Goal: Check status: Check status

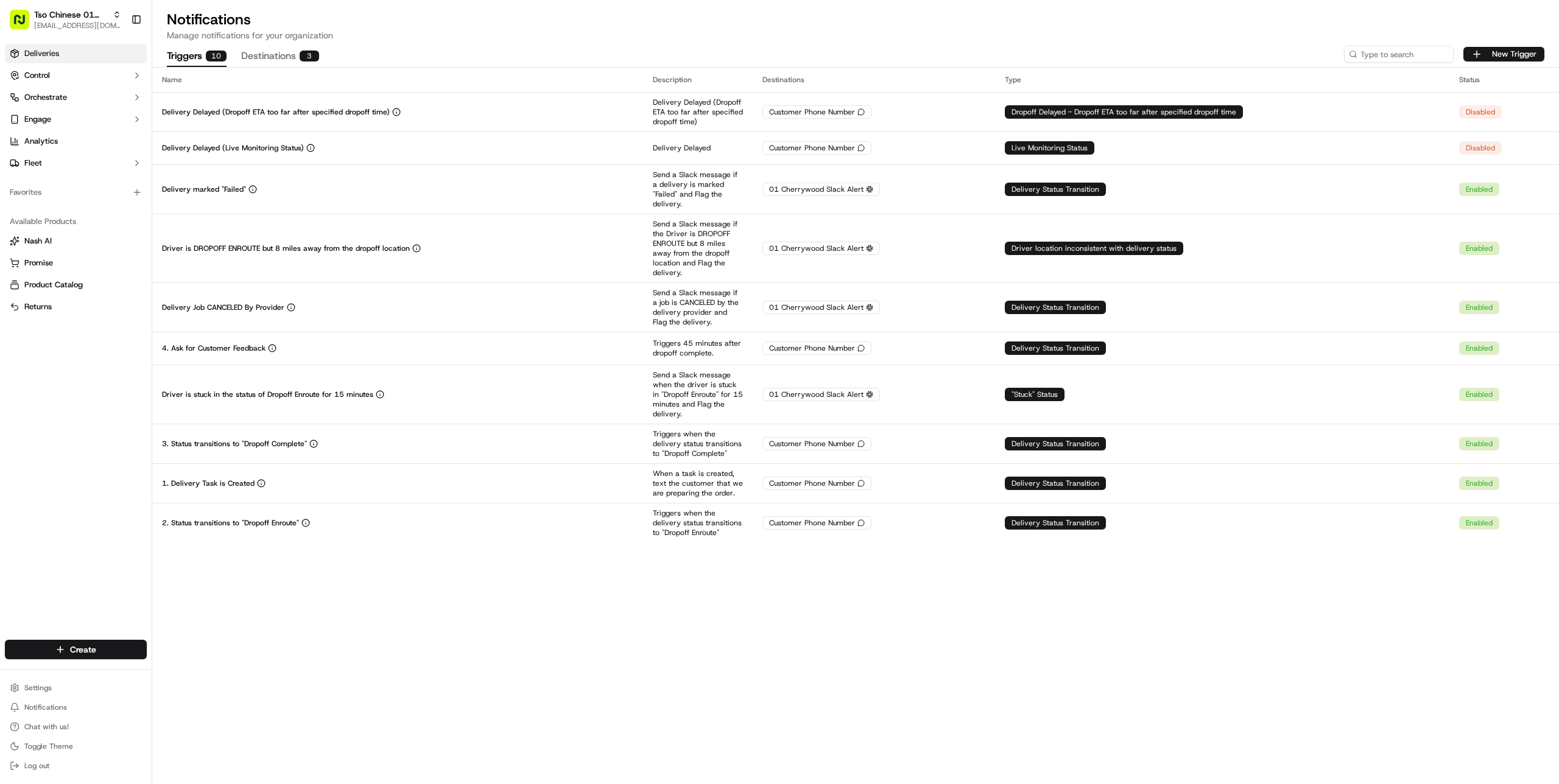
click at [61, 56] on link "Deliveries" at bounding box center [76, 54] width 142 height 20
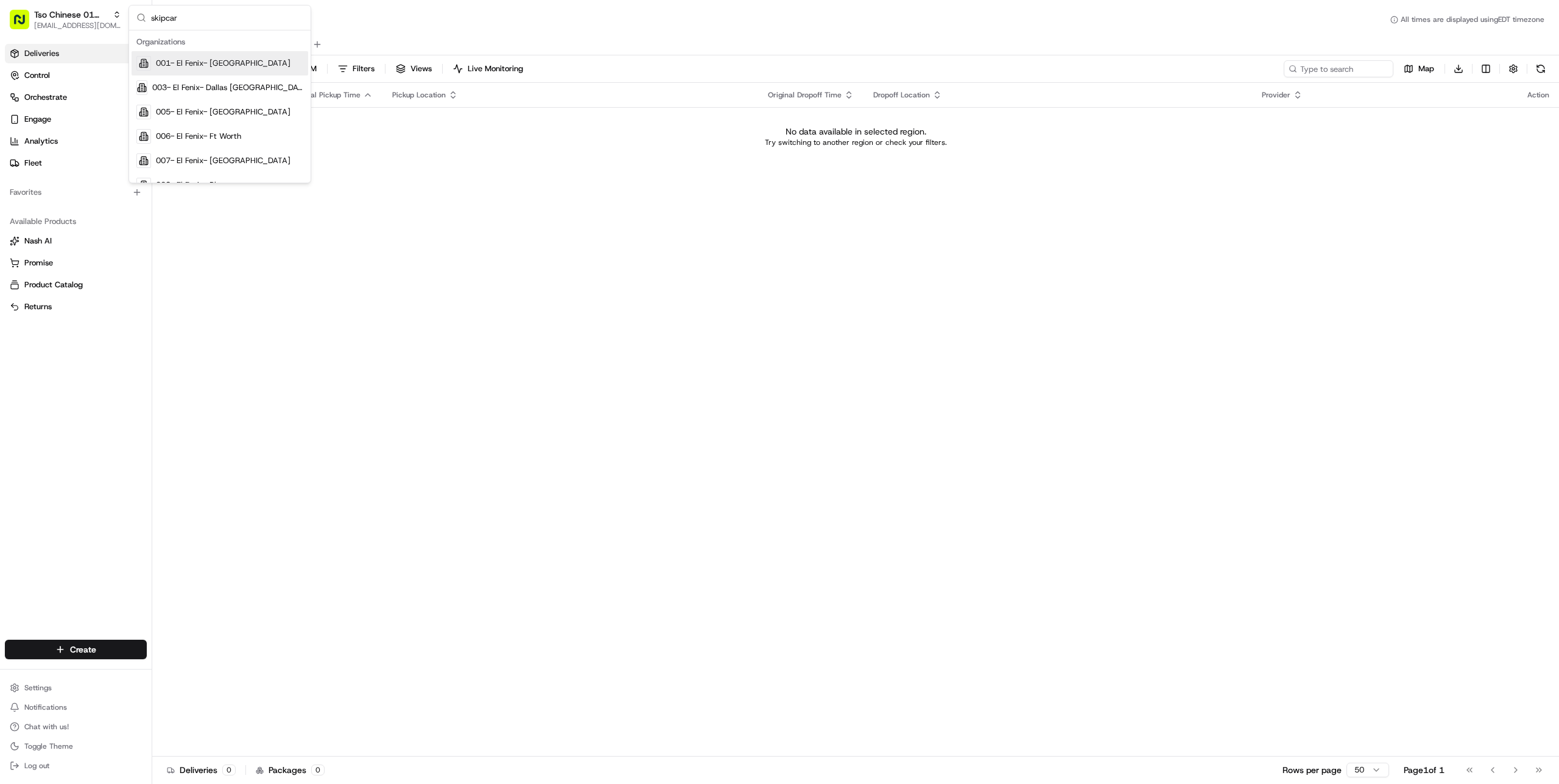
type input "skipcart"
